Goal: Information Seeking & Learning: Learn about a topic

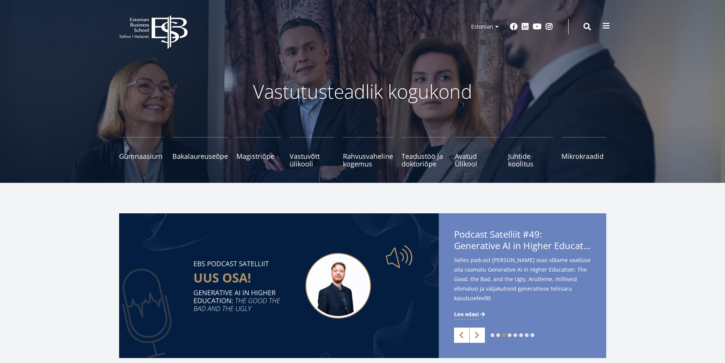
click at [603, 27] on span at bounding box center [606, 26] width 8 height 8
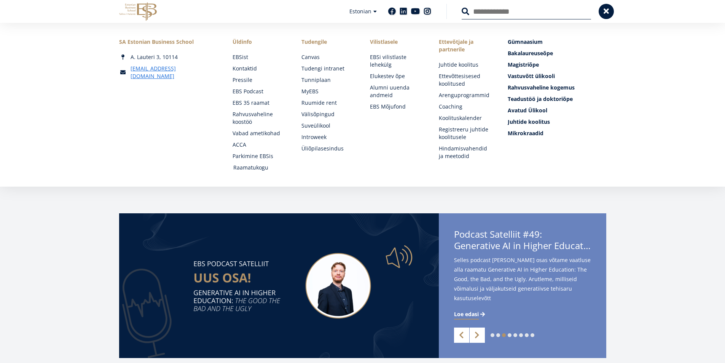
click at [261, 164] on link "Raamatukogu" at bounding box center [260, 168] width 54 height 8
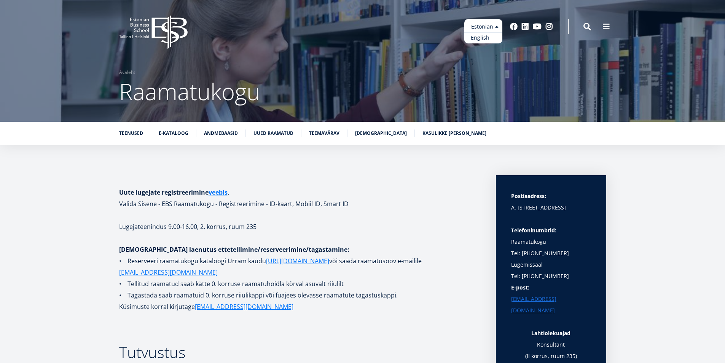
click at [472, 35] on link "English" at bounding box center [483, 37] width 38 height 11
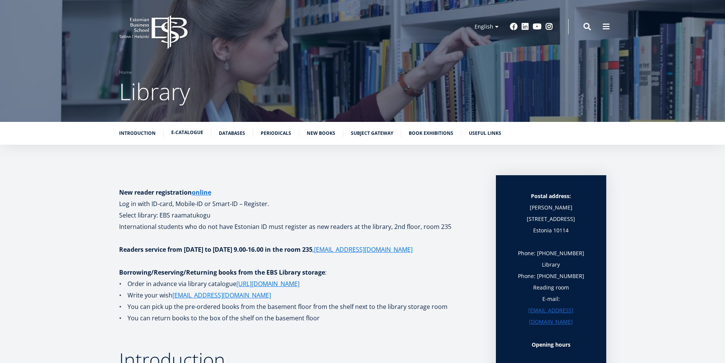
click at [196, 134] on link "E-catalogue" at bounding box center [187, 133] width 32 height 8
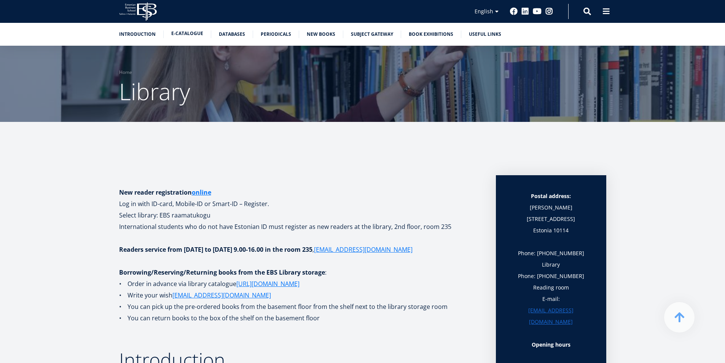
scroll to position [1039, 0]
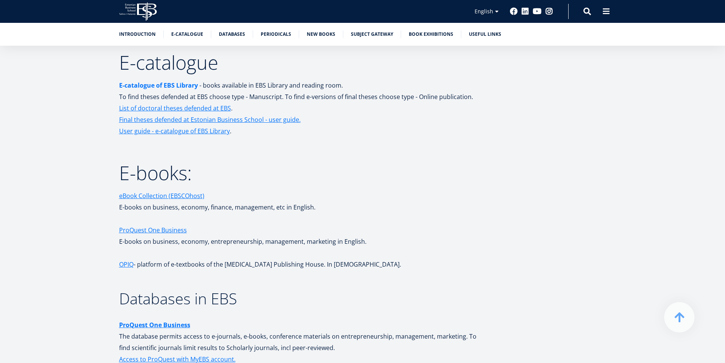
click at [178, 83] on link "E-catalogue of EBS Library" at bounding box center [158, 85] width 79 height 11
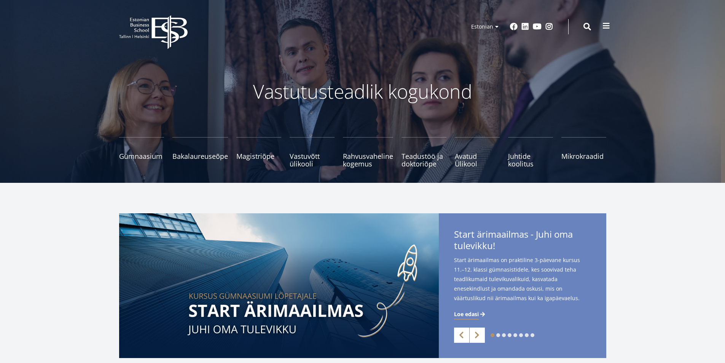
click at [609, 24] on span at bounding box center [606, 26] width 8 height 8
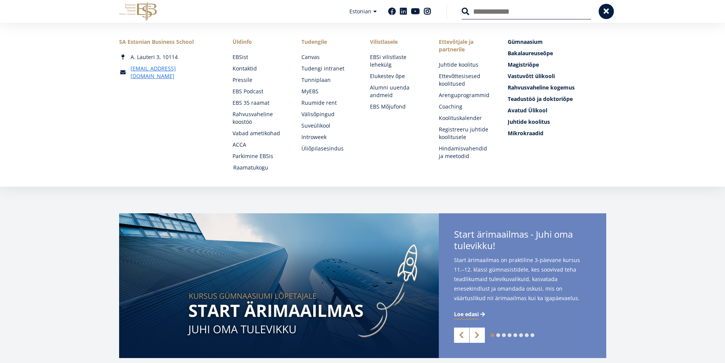
click at [245, 169] on link "Raamatukogu" at bounding box center [260, 168] width 54 height 8
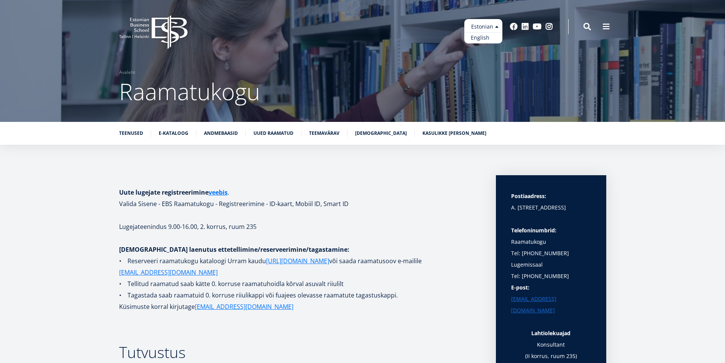
click at [476, 37] on link "English" at bounding box center [483, 37] width 38 height 11
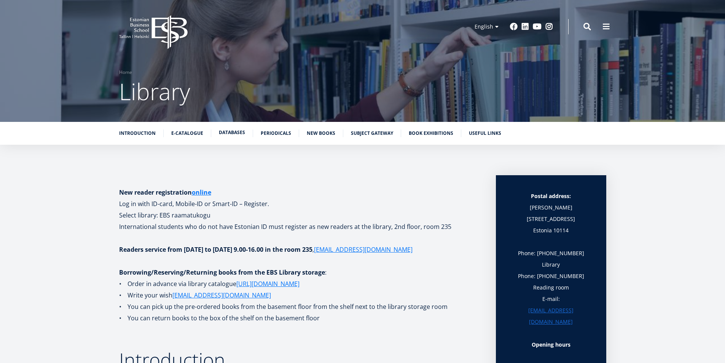
click at [230, 134] on link "Databases" at bounding box center [232, 133] width 26 height 8
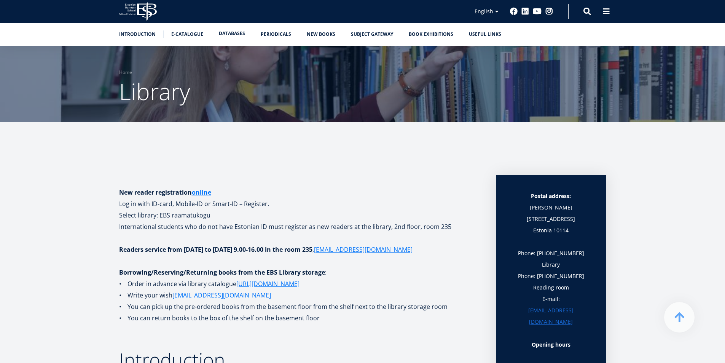
scroll to position [1249, 0]
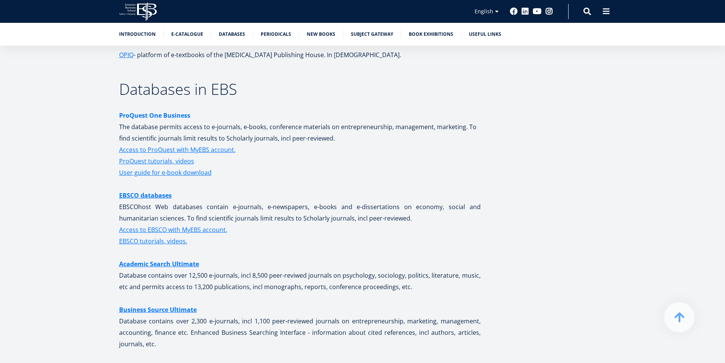
click at [161, 117] on strong "ProQuest One Business" at bounding box center [154, 115] width 71 height 8
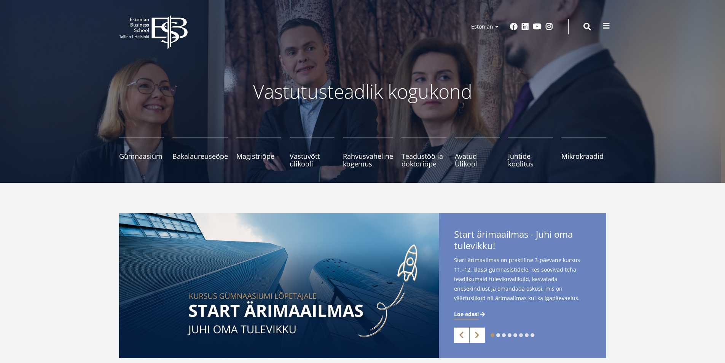
click at [608, 27] on span at bounding box center [606, 26] width 8 height 8
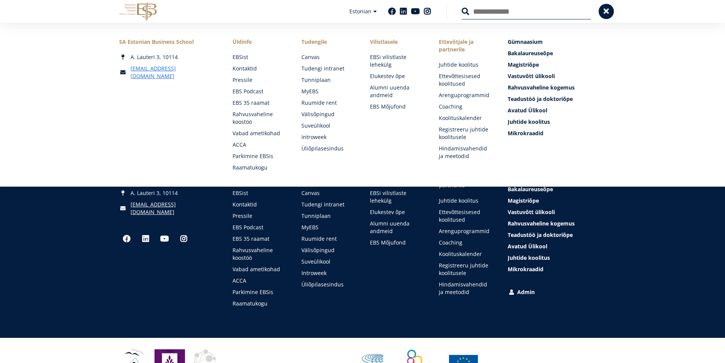
scroll to position [1034, 0]
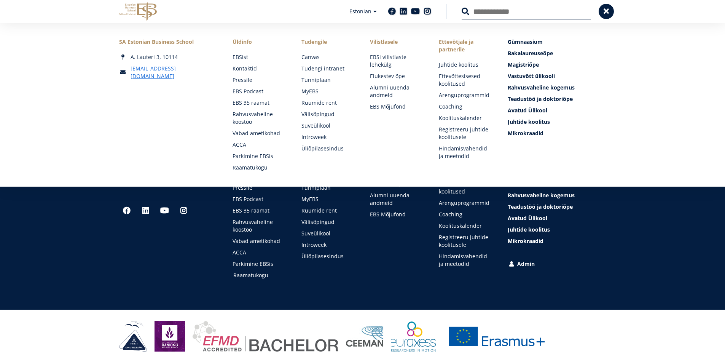
click at [258, 277] on link "Raamatukogu" at bounding box center [260, 275] width 54 height 8
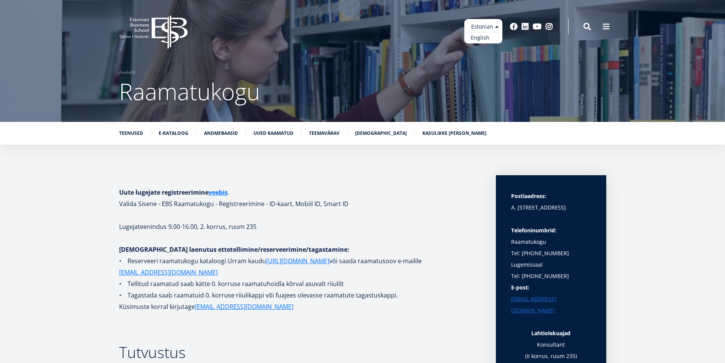
click at [482, 37] on link "English" at bounding box center [483, 37] width 38 height 11
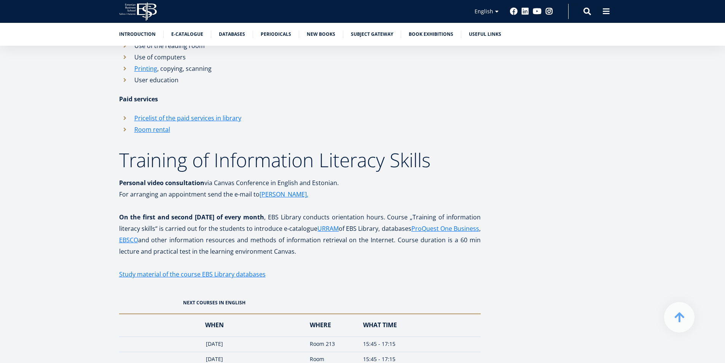
scroll to position [685, 0]
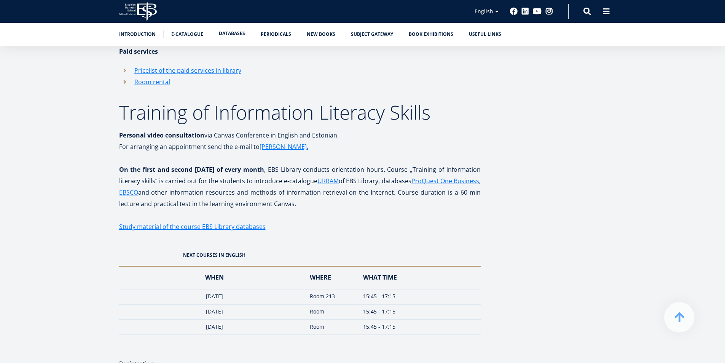
click at [235, 34] on link "Databases" at bounding box center [232, 34] width 26 height 8
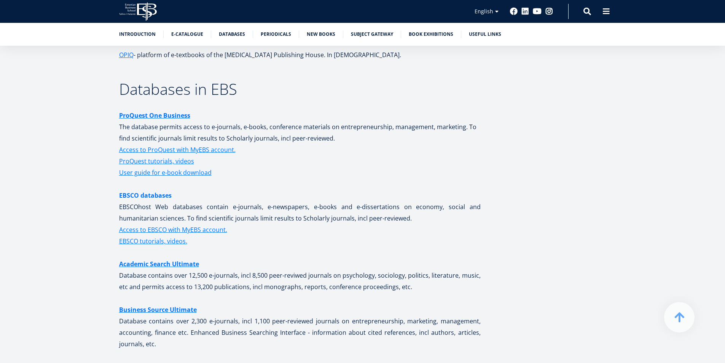
click at [139, 195] on link "EBSCO databases" at bounding box center [145, 195] width 53 height 11
